Goal: Transaction & Acquisition: Purchase product/service

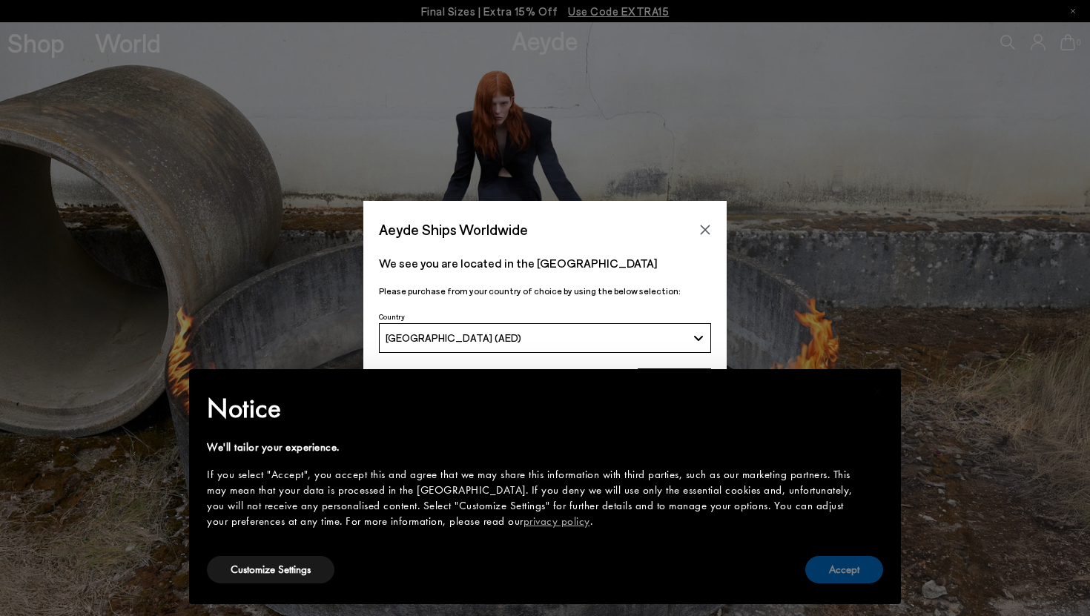
click at [848, 573] on button "Accept" at bounding box center [844, 569] width 78 height 27
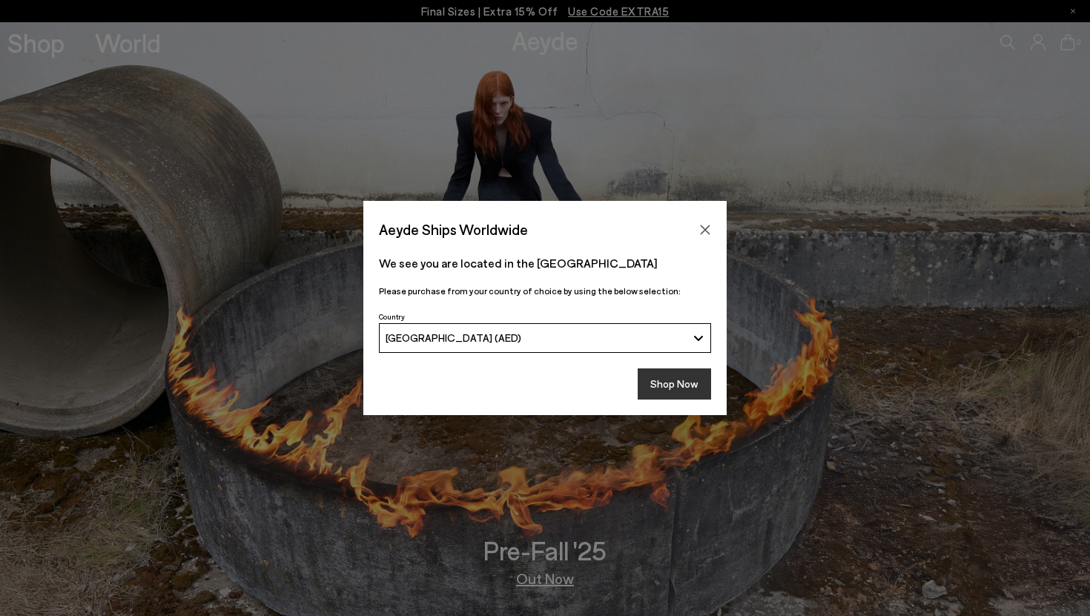
click at [679, 383] on button "Shop Now" at bounding box center [674, 384] width 73 height 31
click at [700, 381] on button "Shop Now" at bounding box center [674, 384] width 73 height 31
click at [705, 228] on icon "Close" at bounding box center [706, 230] width 10 height 10
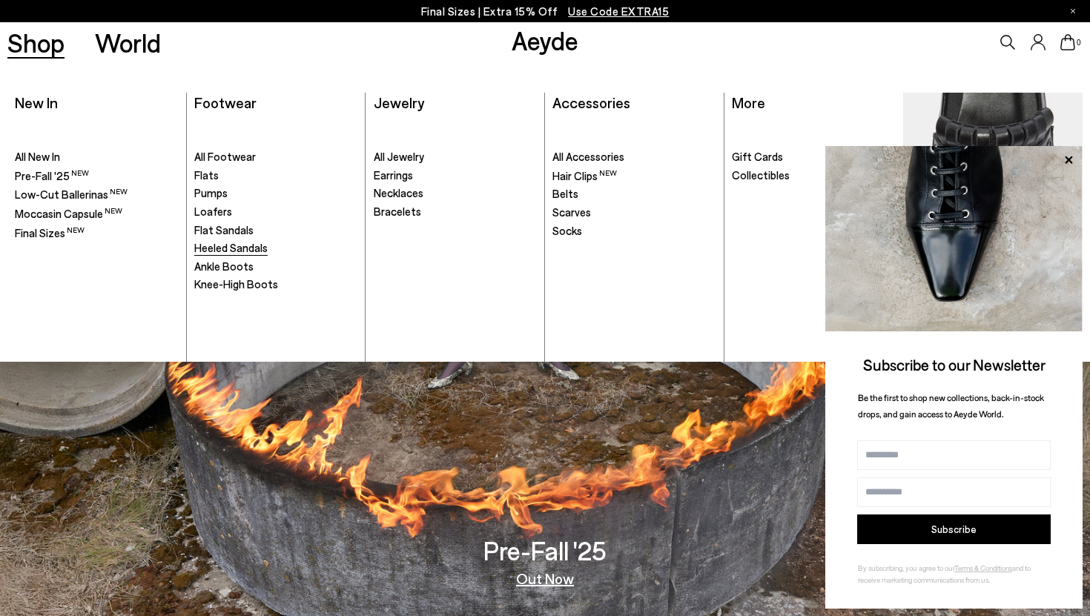
click at [222, 244] on span "Heeled Sandals" at bounding box center [230, 247] width 73 height 13
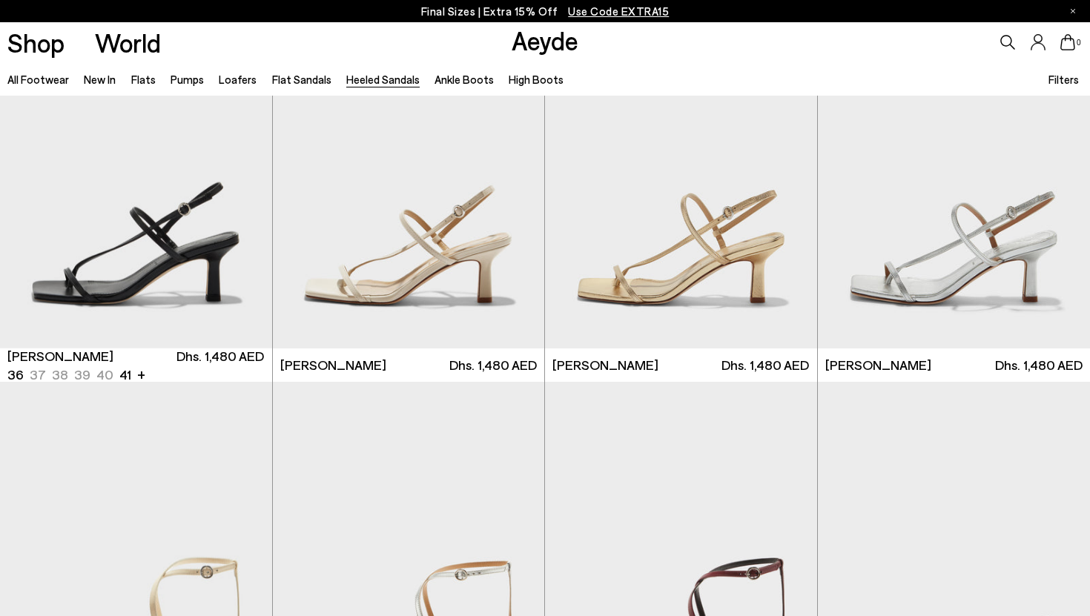
scroll to position [1579, 0]
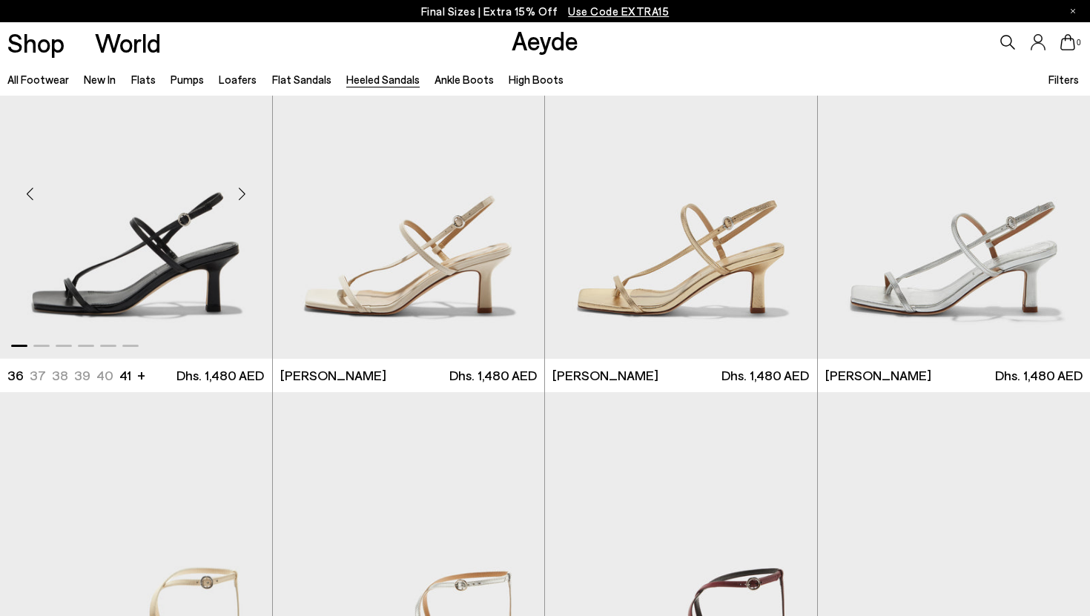
click at [245, 194] on div "Next slide" at bounding box center [242, 194] width 44 height 44
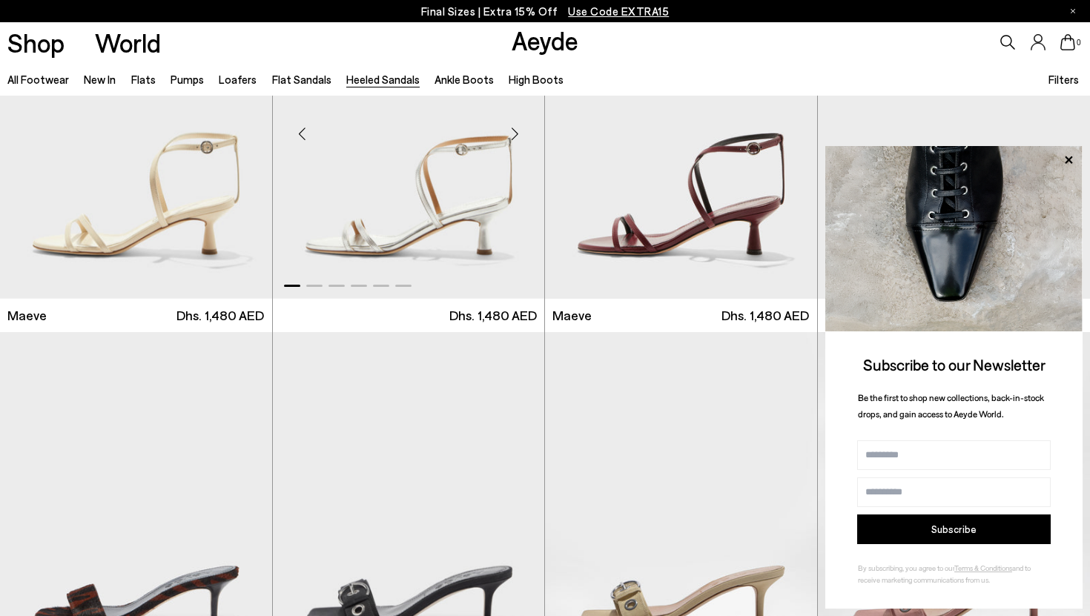
scroll to position [2005, 0]
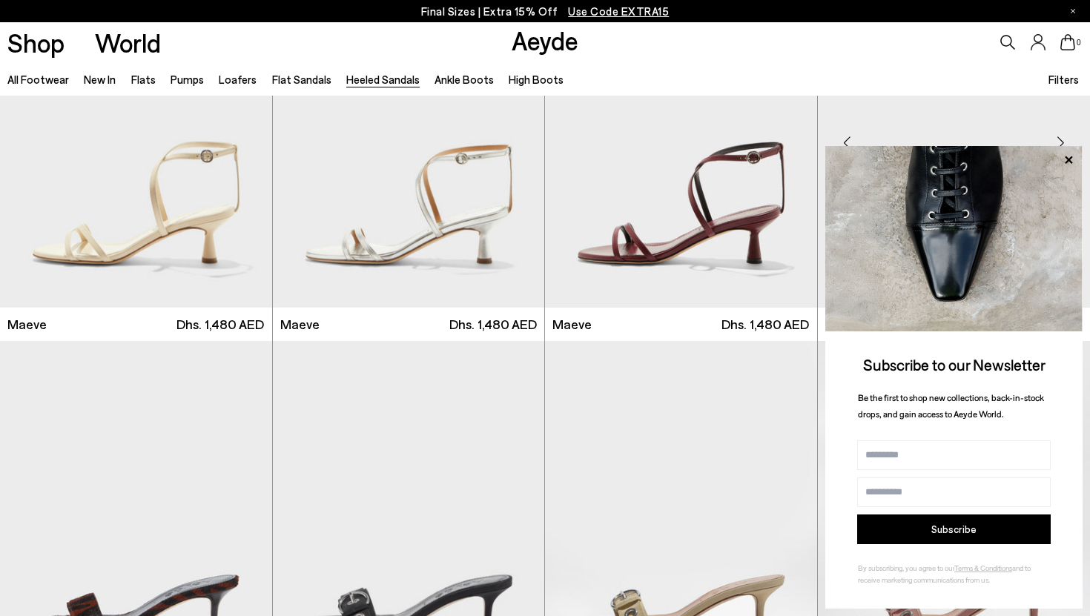
click at [1068, 159] on icon at bounding box center [1068, 159] width 7 height 7
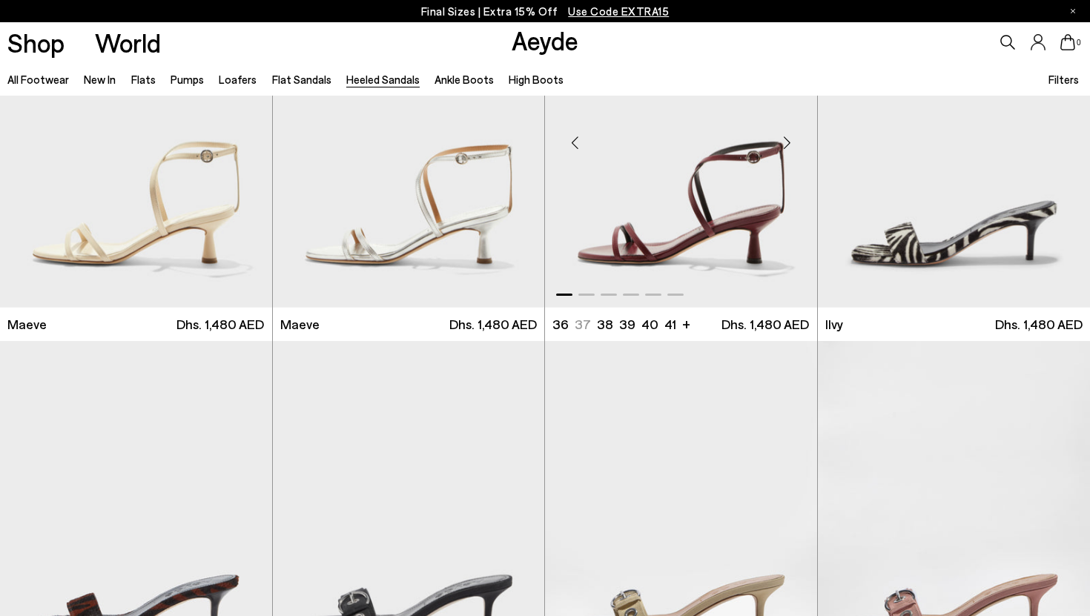
click at [783, 145] on div "Next slide" at bounding box center [787, 143] width 44 height 44
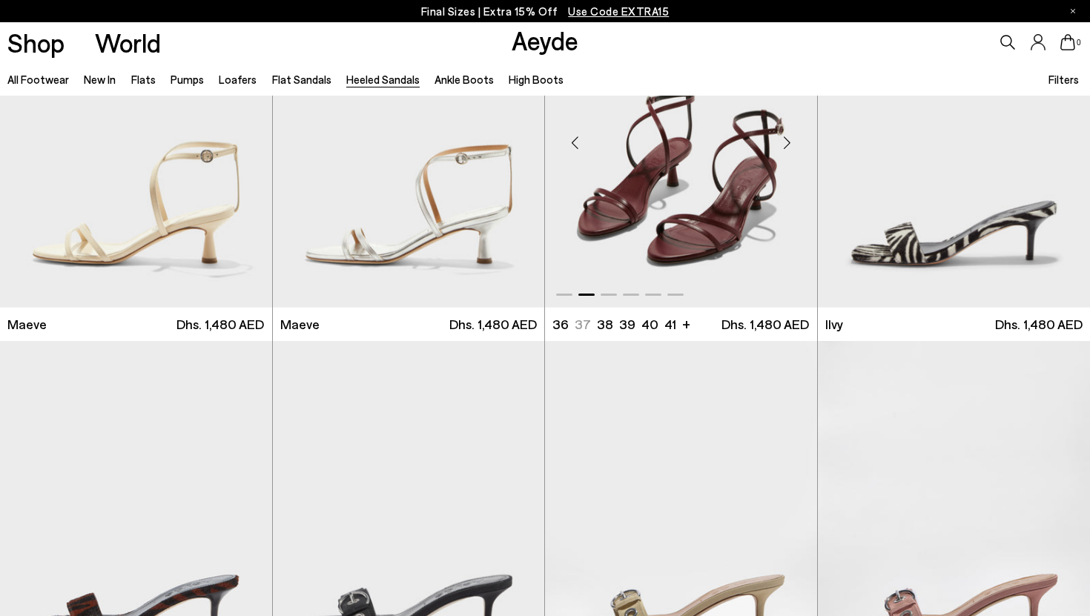
click at [784, 146] on div "Next slide" at bounding box center [787, 143] width 44 height 44
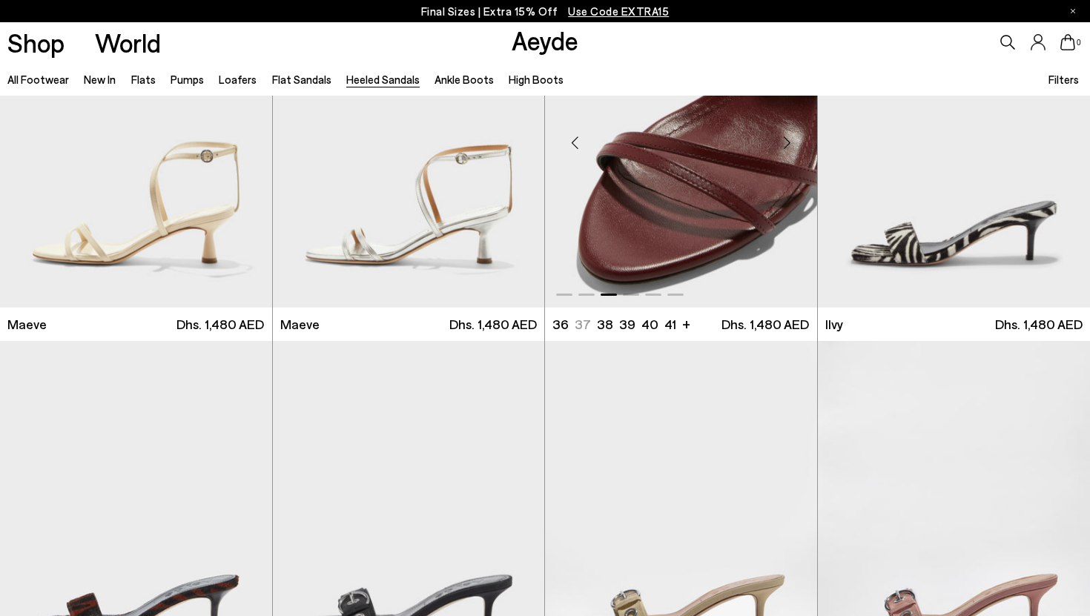
click at [784, 146] on div "Next slide" at bounding box center [787, 143] width 44 height 44
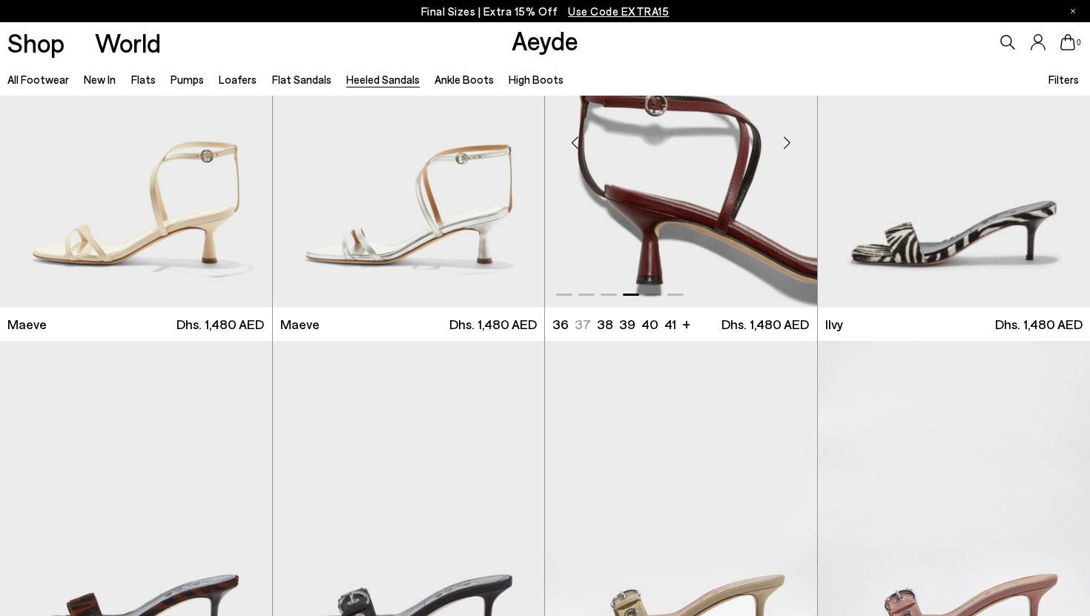
click at [785, 146] on div "Next slide" at bounding box center [787, 143] width 44 height 44
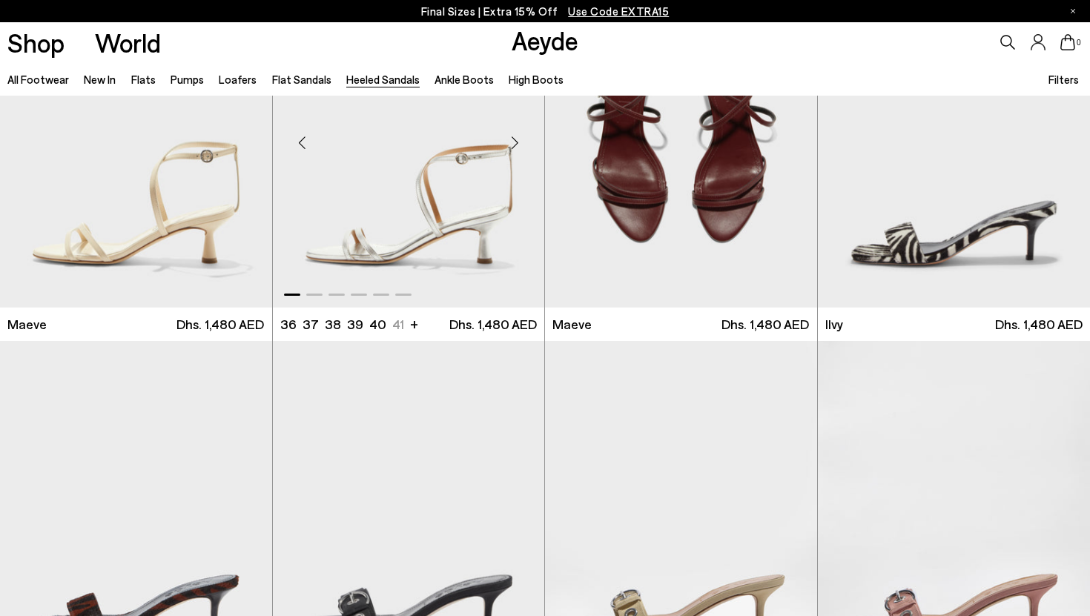
click at [340, 238] on img "1 / 6" at bounding box center [409, 137] width 272 height 342
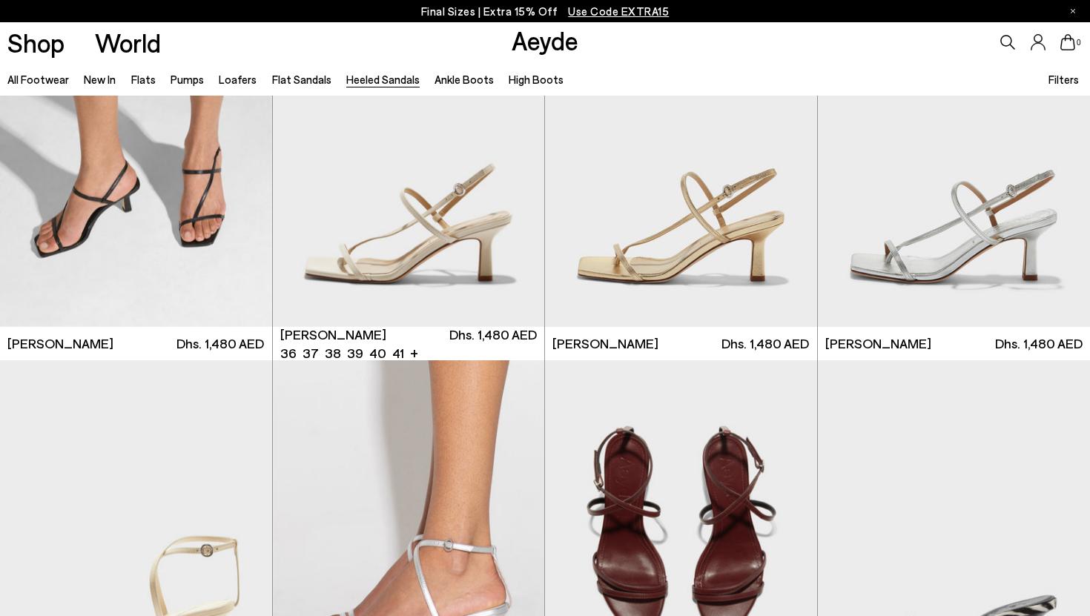
scroll to position [1606, 0]
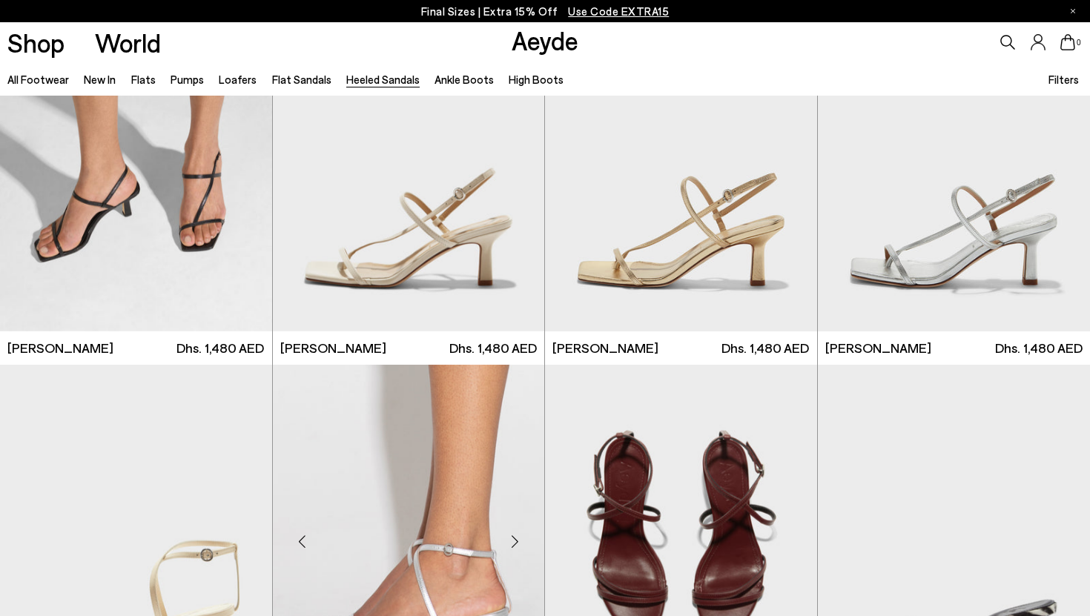
click at [400, 481] on div at bounding box center [409, 536] width 272 height 342
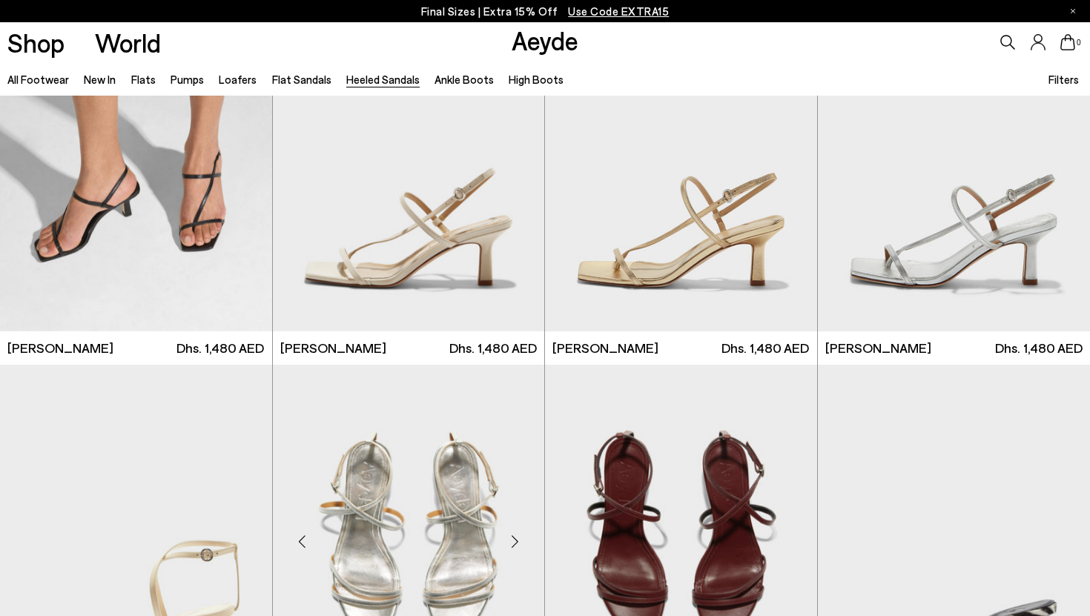
click at [400, 480] on img "5 / 6" at bounding box center [409, 536] width 272 height 342
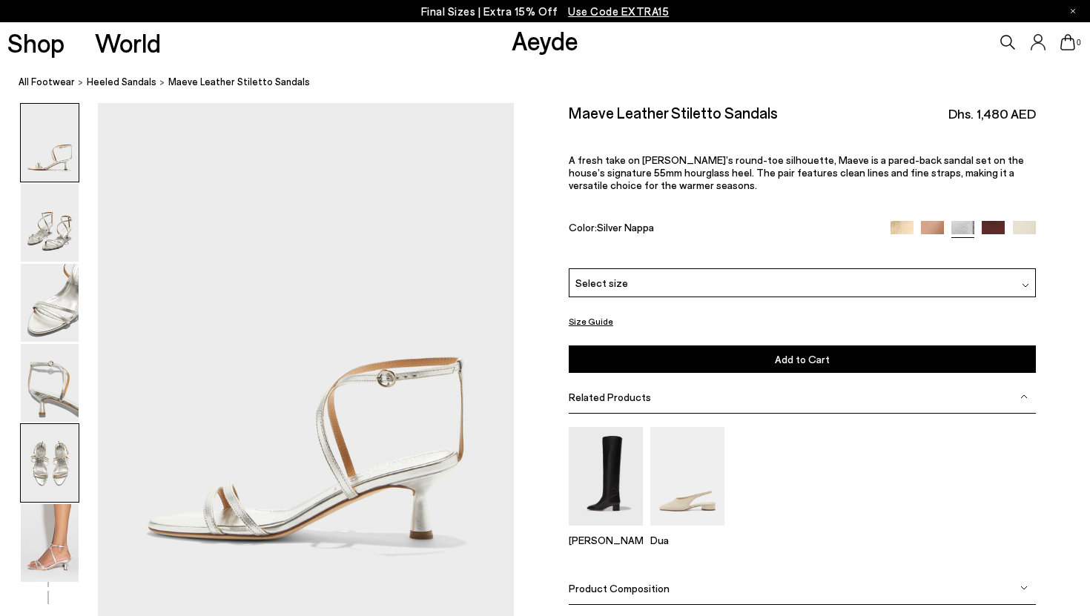
click at [51, 453] on img at bounding box center [50, 463] width 58 height 78
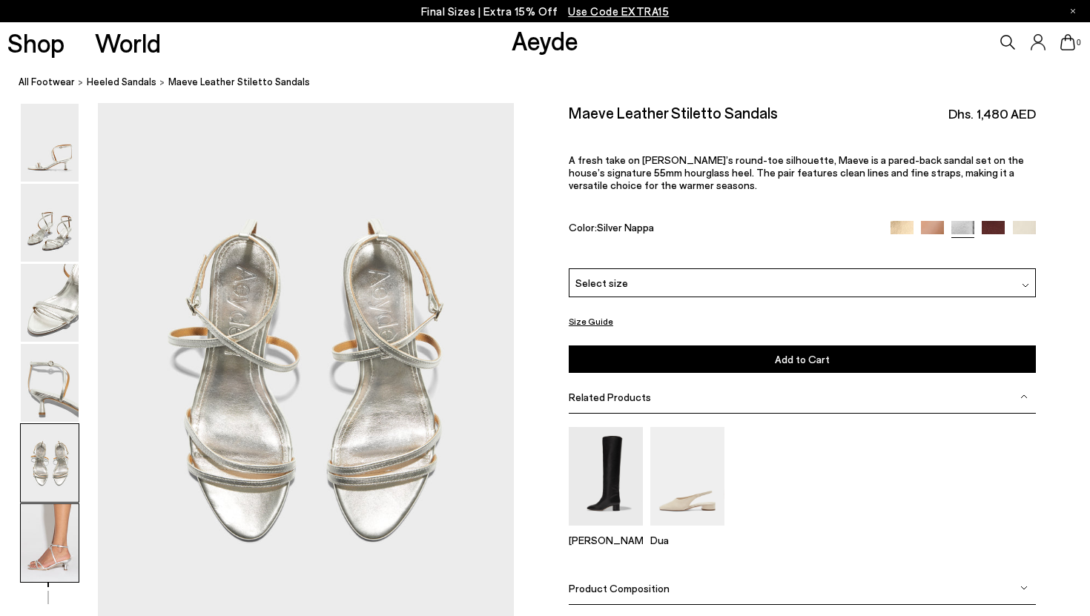
click at [51, 549] on img at bounding box center [50, 543] width 58 height 78
